Goal: Communication & Community: Answer question/provide support

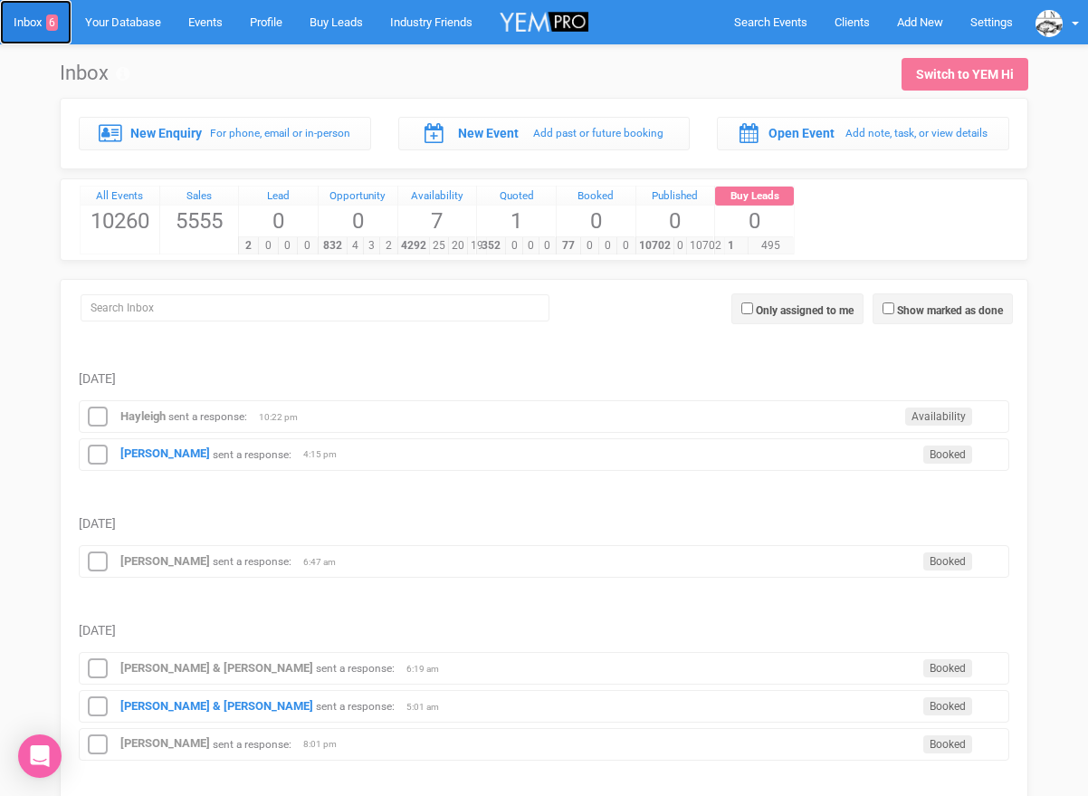
click at [24, 26] on link "Inbox 6" at bounding box center [35, 22] width 71 height 44
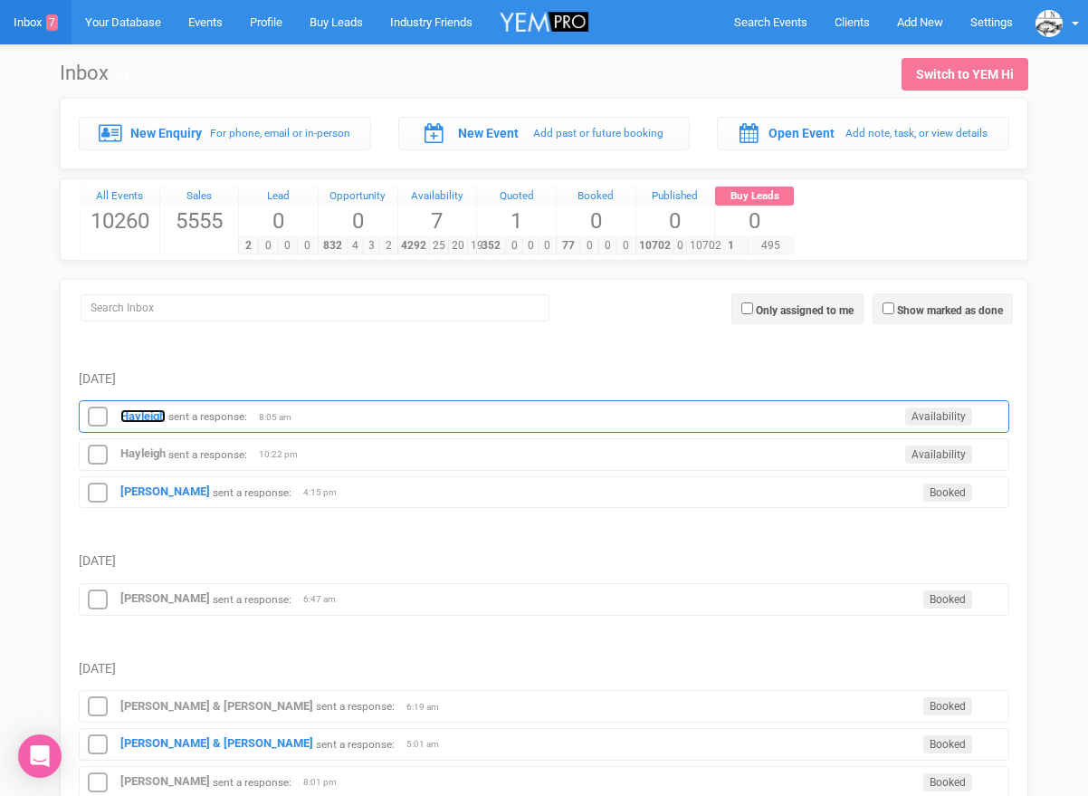
click at [144, 420] on strong "Hayleigh" at bounding box center [142, 416] width 45 height 14
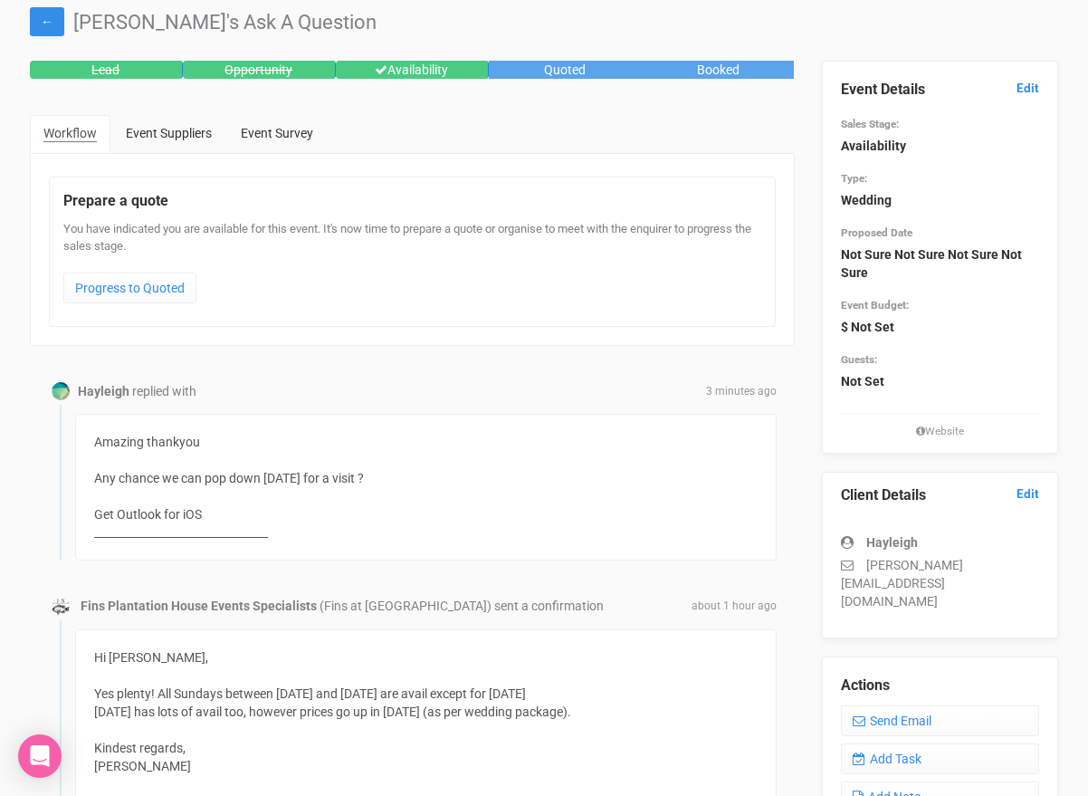
scroll to position [52, 0]
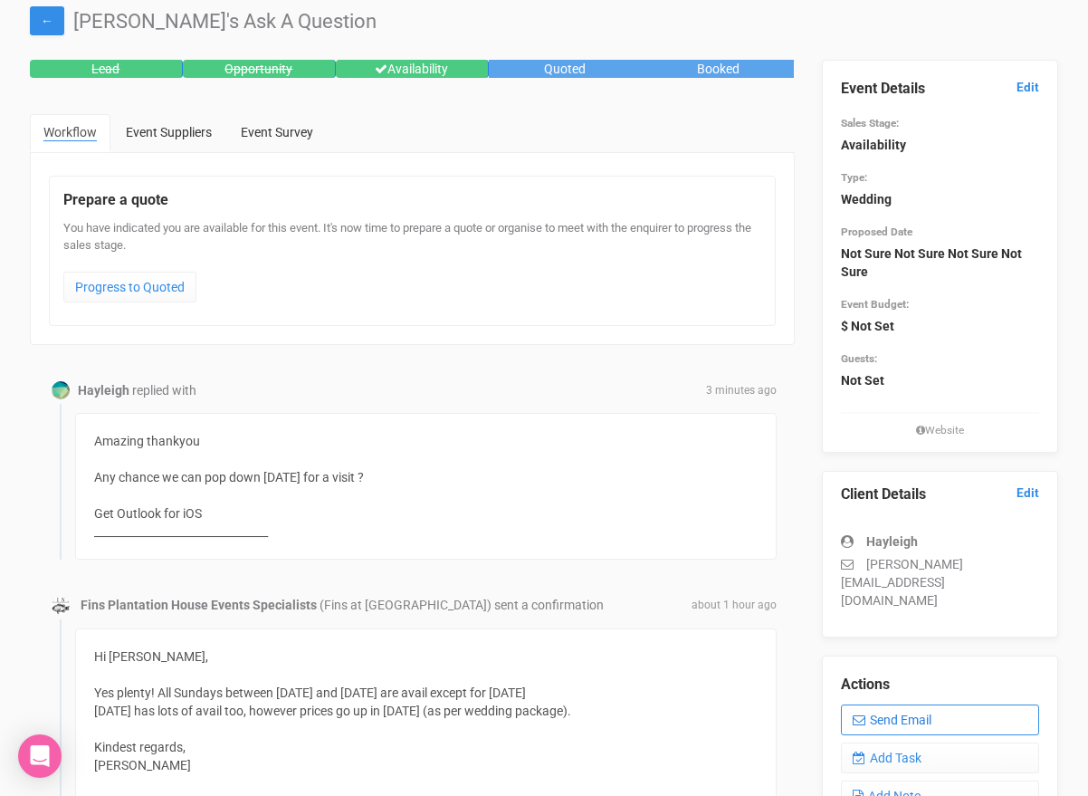
click at [920, 704] on link "Send Email" at bounding box center [940, 719] width 199 height 31
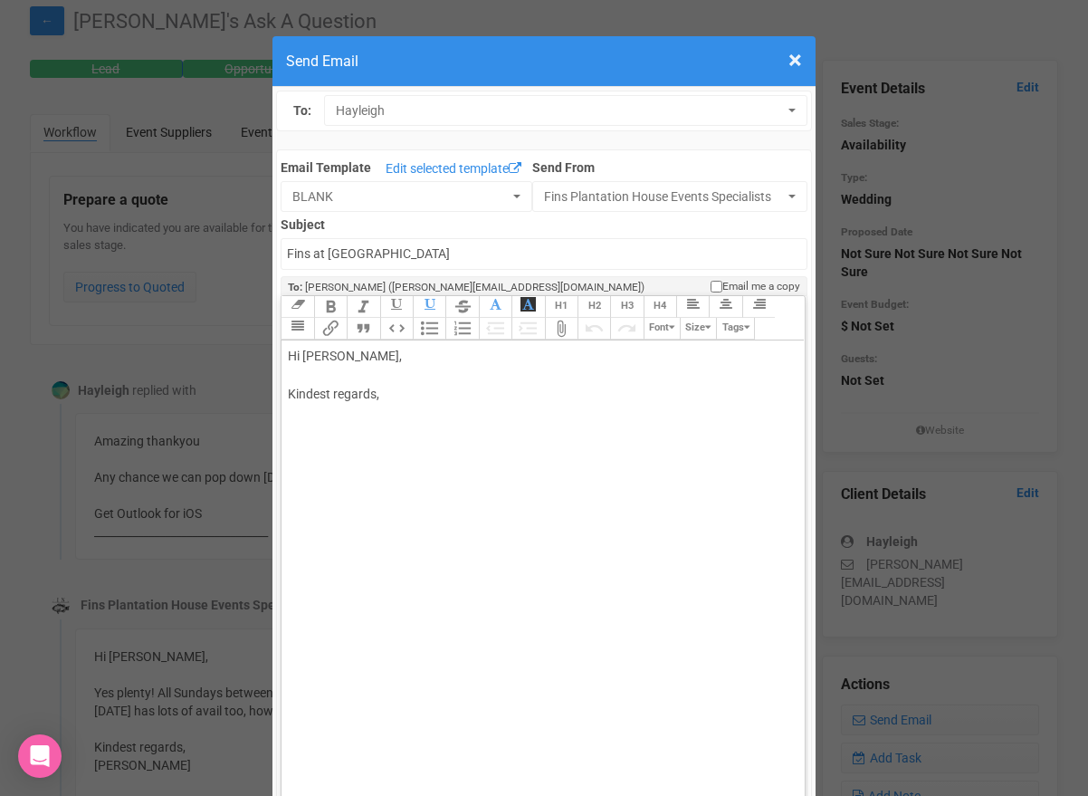
click at [416, 380] on div "Hi [PERSON_NAME], Kindest regards," at bounding box center [539, 394] width 503 height 95
click at [468, 453] on div "Hi [PERSON_NAME], Thanks for your message. [DATE] is already fully booked for v…" at bounding box center [539, 432] width 503 height 171
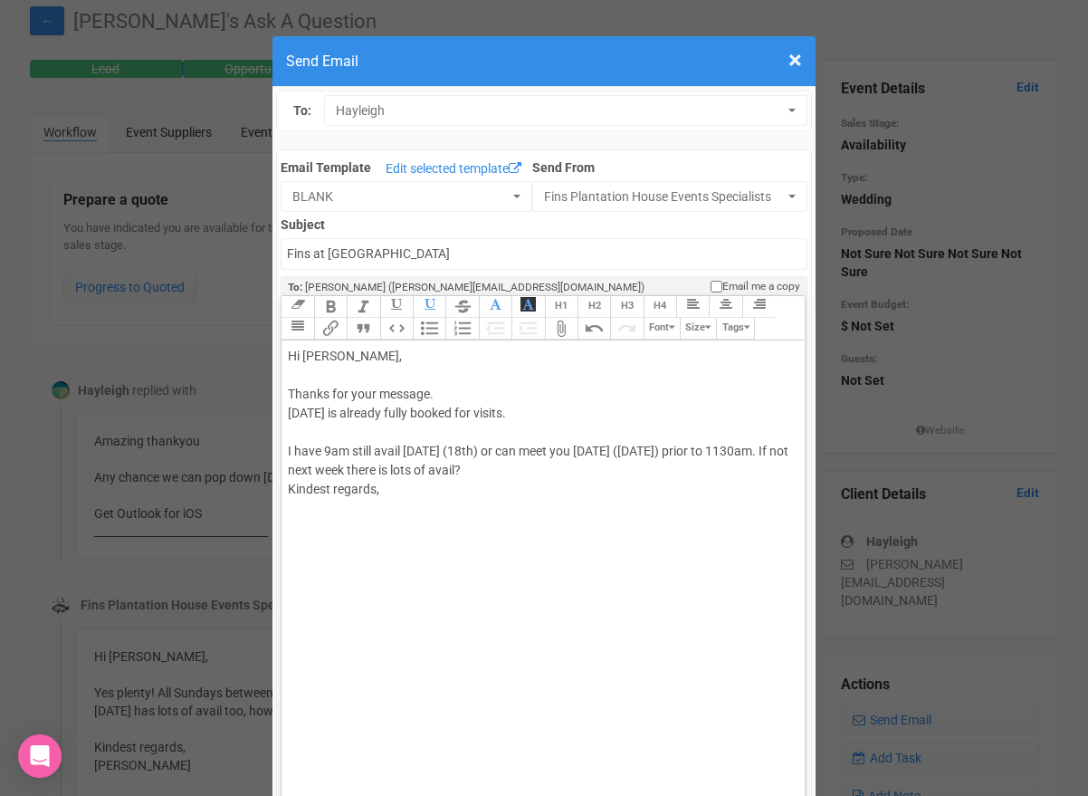
click at [566, 476] on div "Hi [PERSON_NAME], Thanks for your message. [DATE] is already fully booked for v…" at bounding box center [539, 442] width 503 height 190
click at [436, 533] on div "Hi [PERSON_NAME], Thanks for your message. [DATE] is already fully booked for v…" at bounding box center [539, 451] width 503 height 209
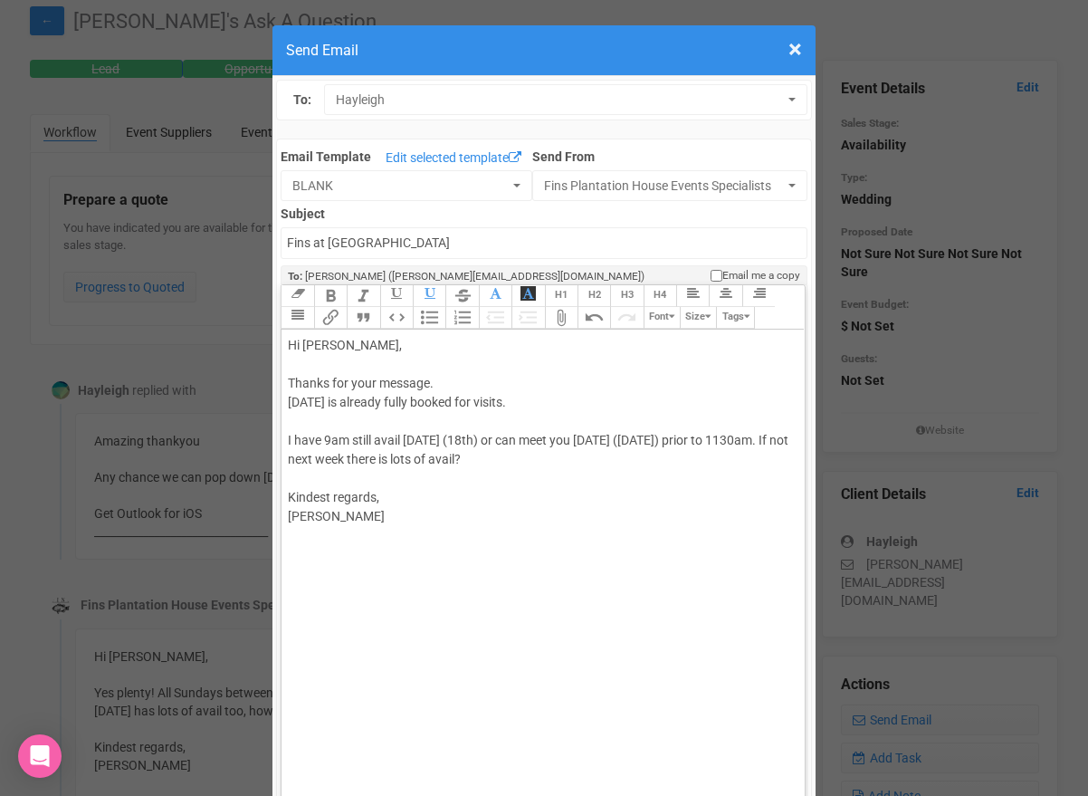
click at [334, 458] on div "Hi [PERSON_NAME], Thanks for your message. [DATE] is already fully booked for v…" at bounding box center [539, 440] width 503 height 209
type trix-editor "<div>Hi [PERSON_NAME],<br><br>Thanks for your message.&nbsp;<br>[DATE] is alrea…"
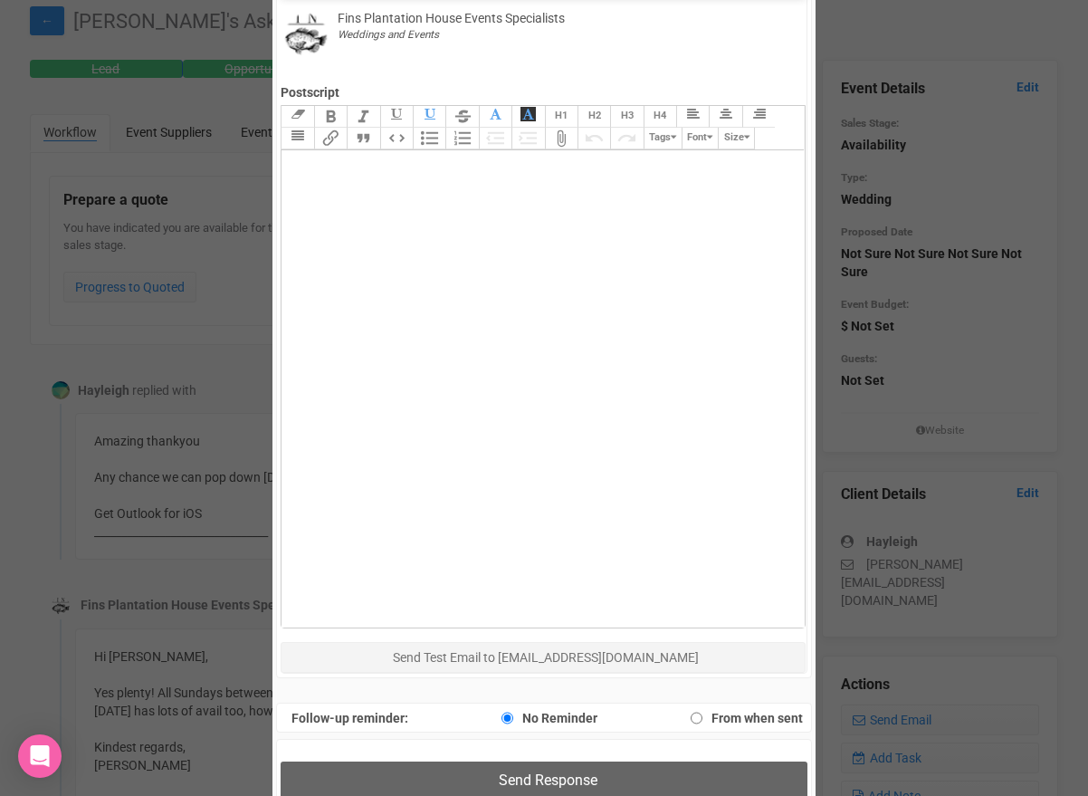
scroll to position [929, 0]
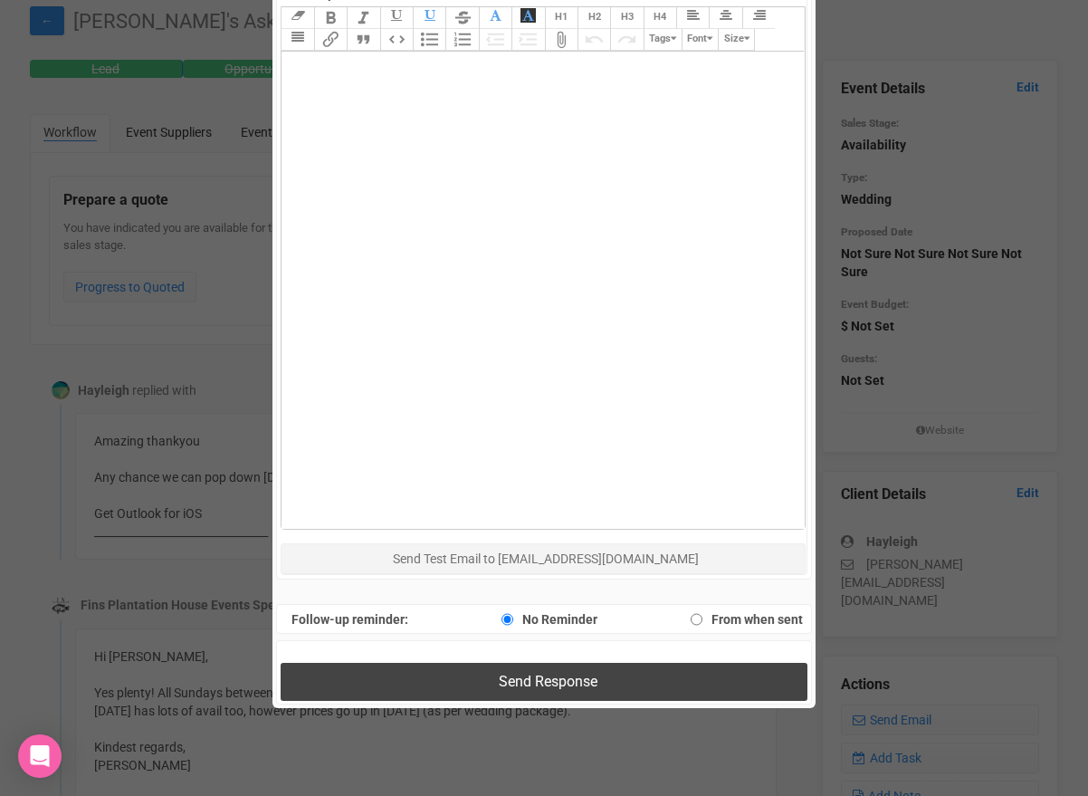
click at [357, 677] on button "Send Response" at bounding box center [544, 680] width 526 height 37
